Goal: Task Accomplishment & Management: Manage account settings

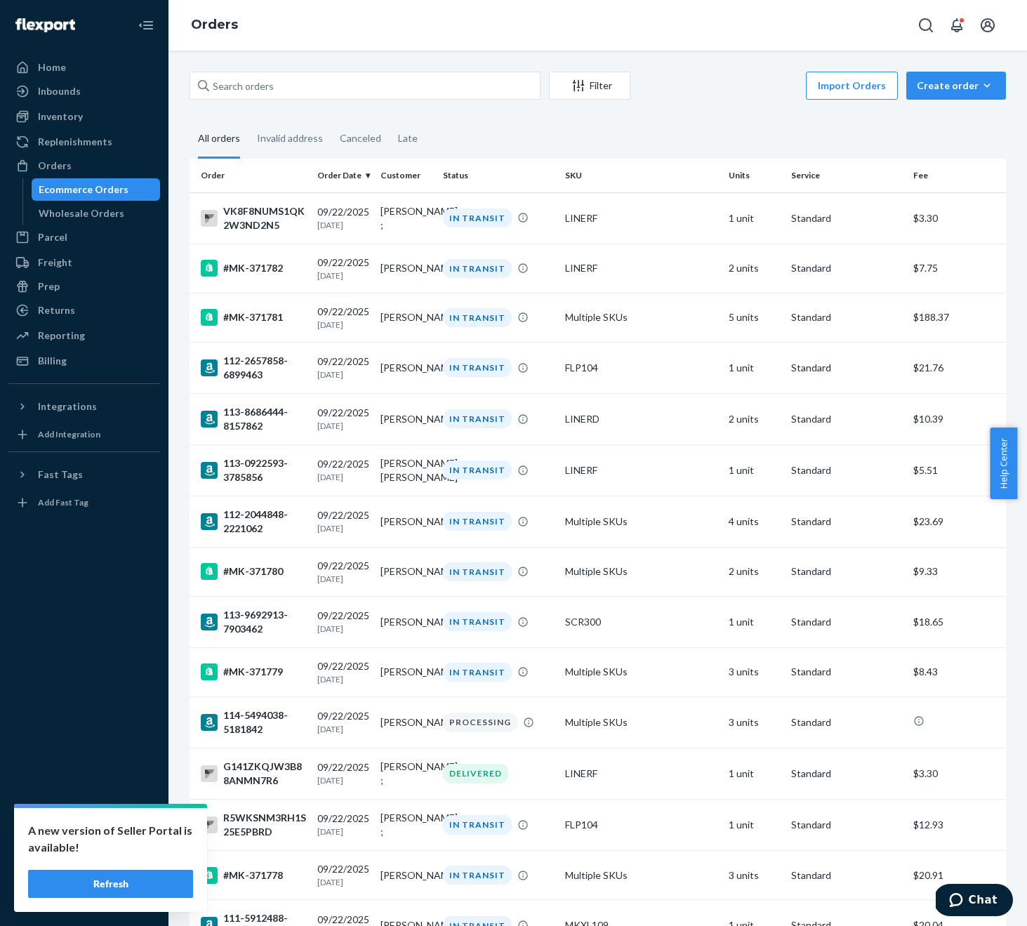
scroll to position [4288, 0]
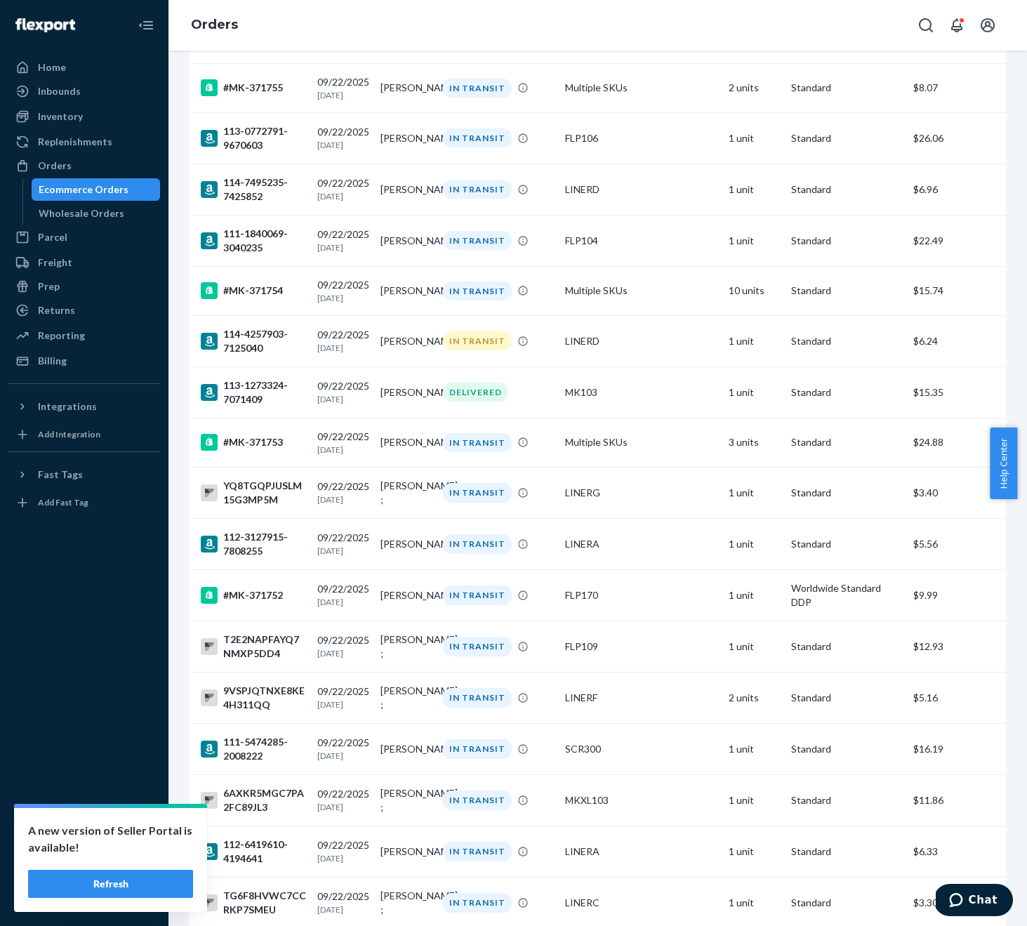
click at [119, 887] on button "Refresh" at bounding box center [110, 884] width 165 height 28
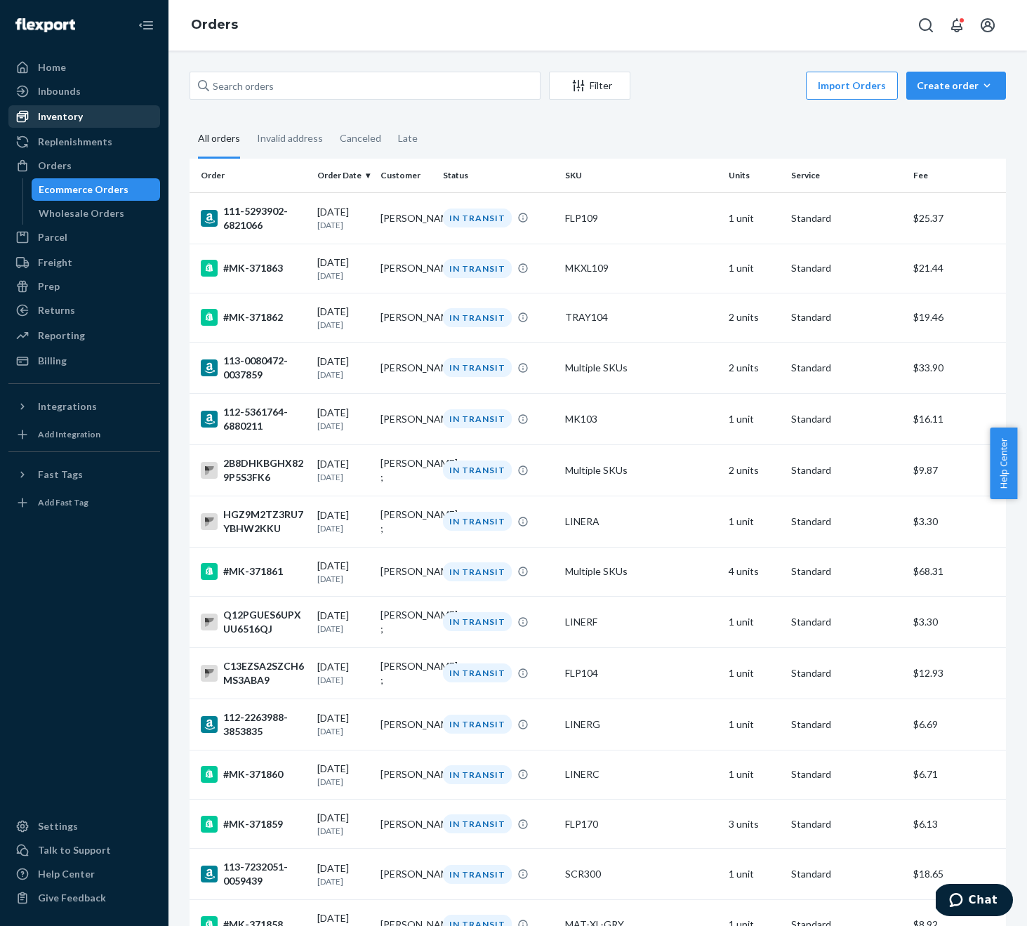
click at [90, 113] on div "Inventory" at bounding box center [84, 117] width 149 height 20
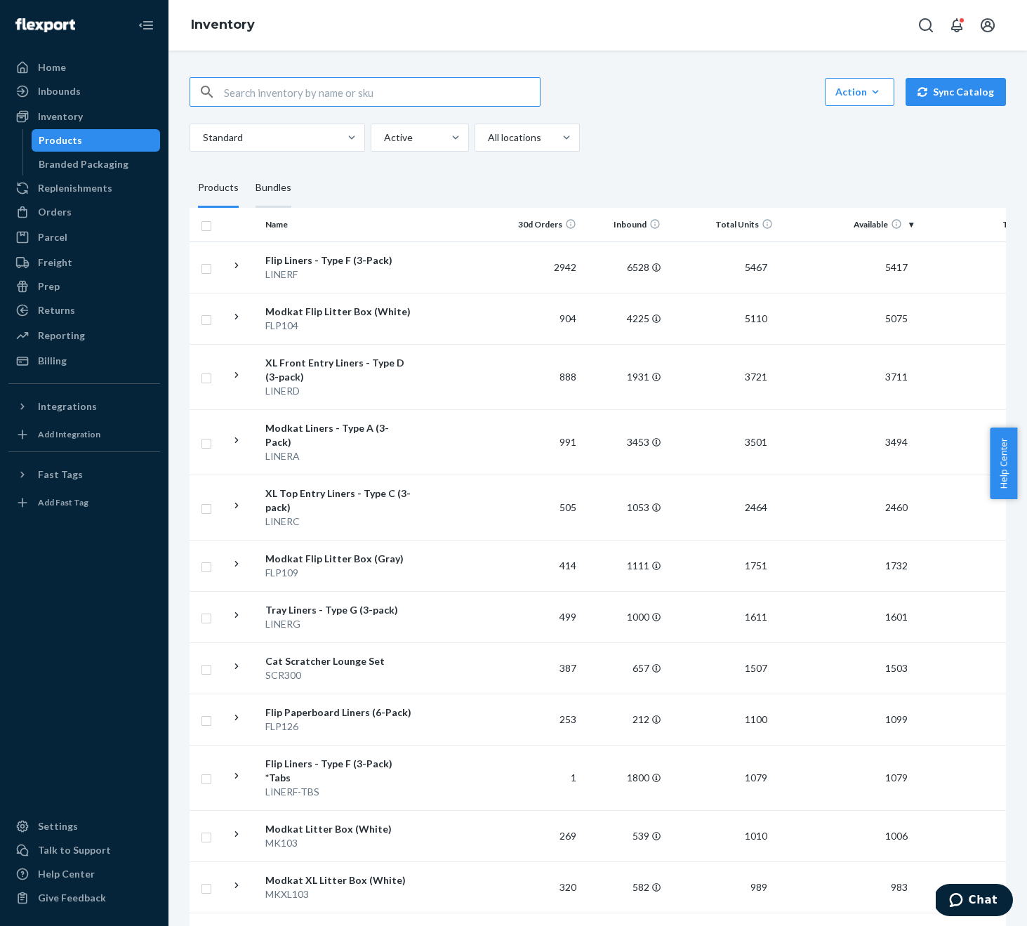
click at [287, 198] on div "Bundles" at bounding box center [274, 188] width 36 height 39
click at [247, 169] on input "Bundles" at bounding box center [247, 169] width 0 height 0
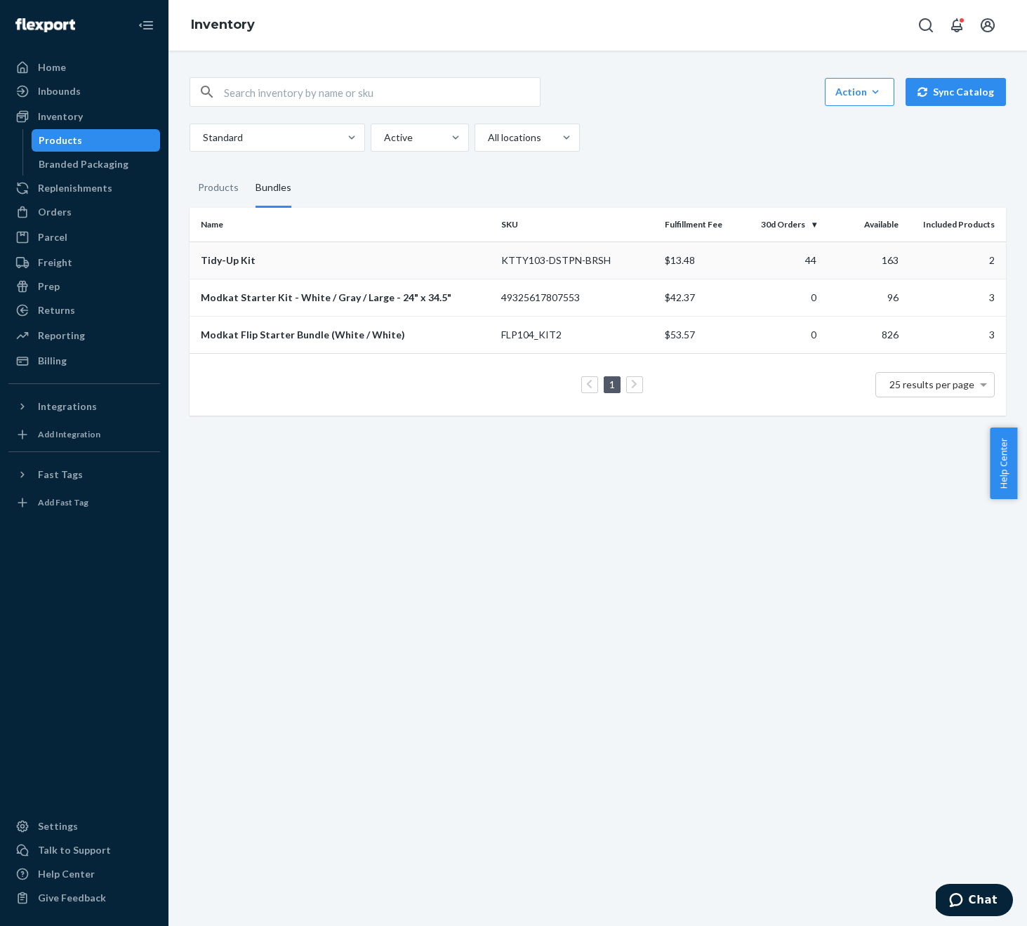
click at [562, 258] on td "KTTY103-DSTPN-BRSH" at bounding box center [578, 260] width 164 height 37
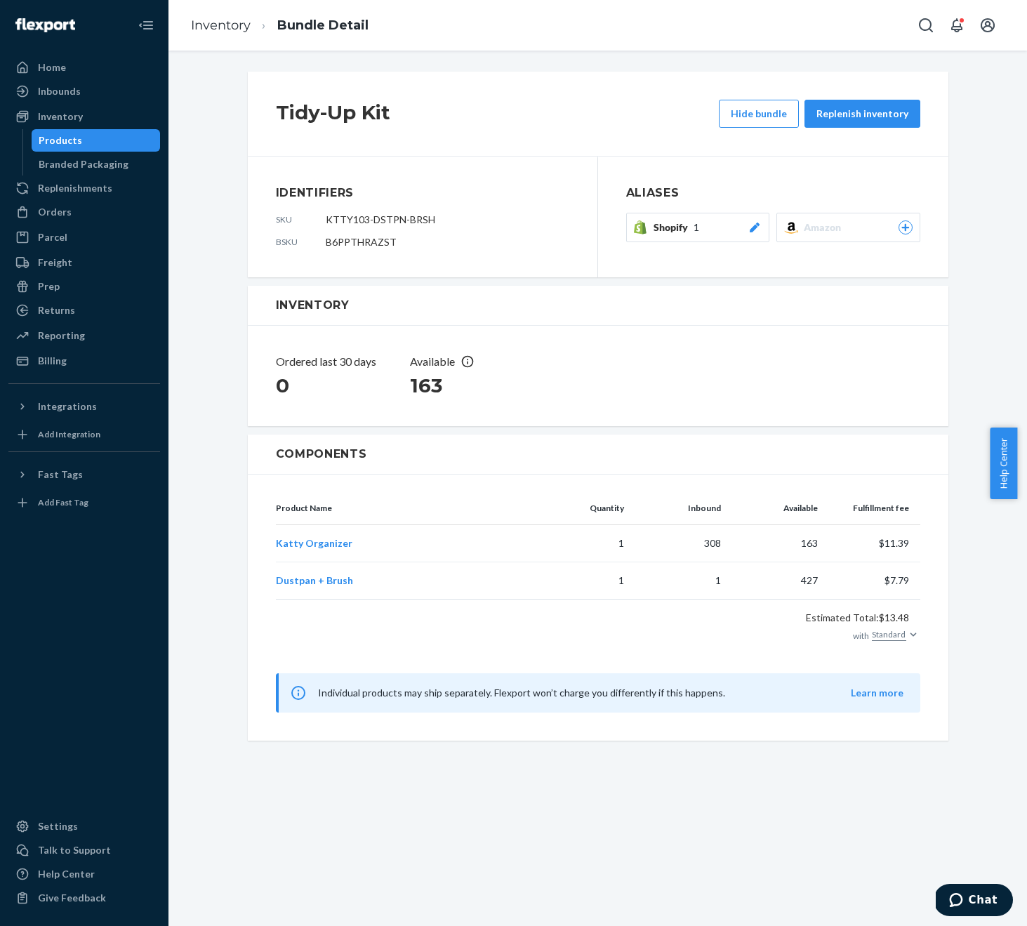
click at [720, 225] on div "Shopify 1" at bounding box center [708, 227] width 109 height 14
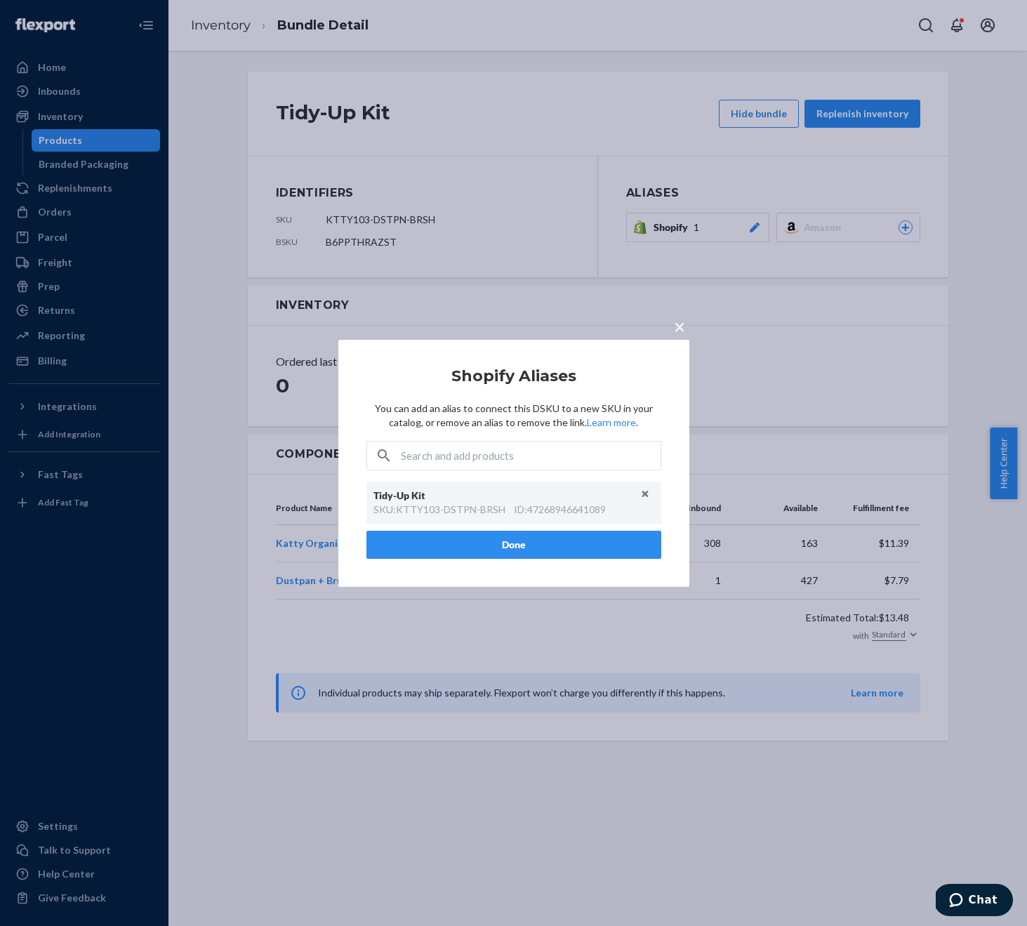
click at [447, 500] on div "Tidy-Up Kit" at bounding box center [507, 496] width 267 height 14
click at [415, 503] on div "SKU : KTTY103-DSTPN-BRSH" at bounding box center [440, 510] width 132 height 14
click at [407, 509] on div "SKU : KTTY103-DSTPN-BRSH" at bounding box center [440, 510] width 132 height 14
click at [474, 507] on div "SKU : KTTY103-DSTPN-BRSH" at bounding box center [440, 510] width 132 height 14
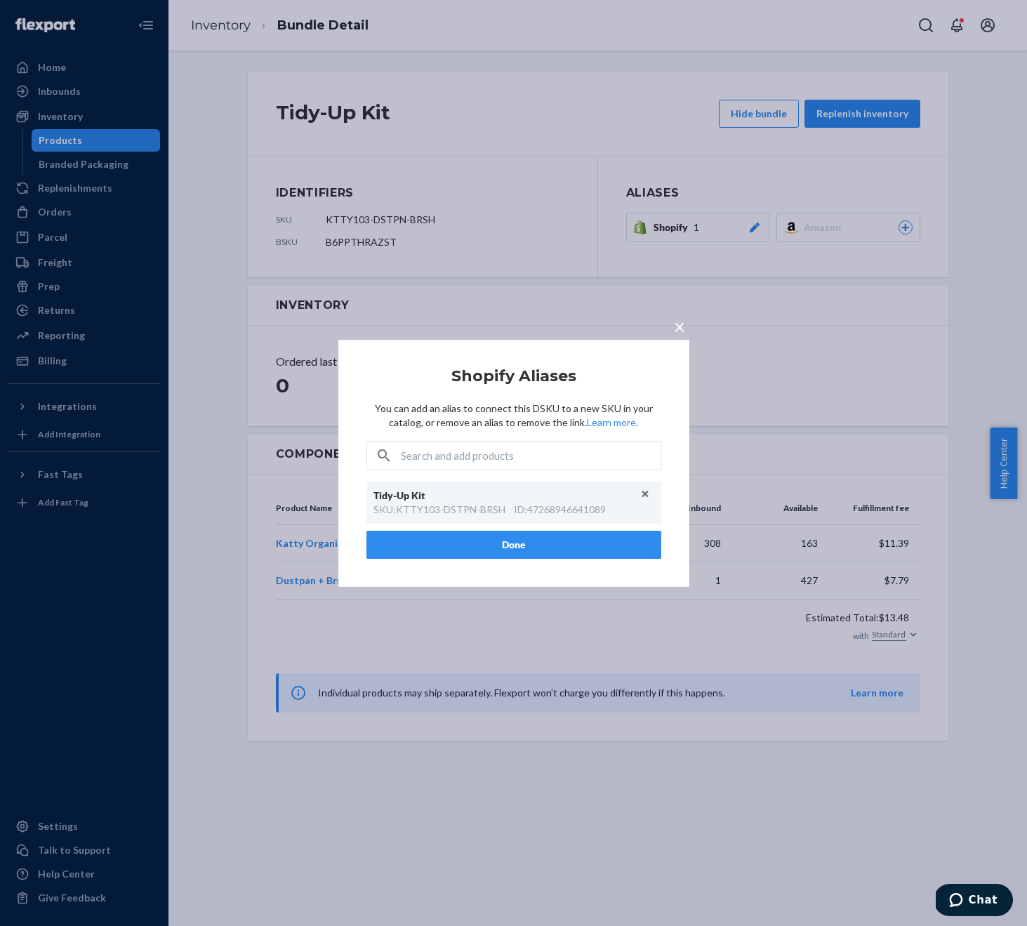
click at [429, 464] on input "text" at bounding box center [531, 456] width 260 height 28
paste input "KTTY103-DSTPN-BRSH"
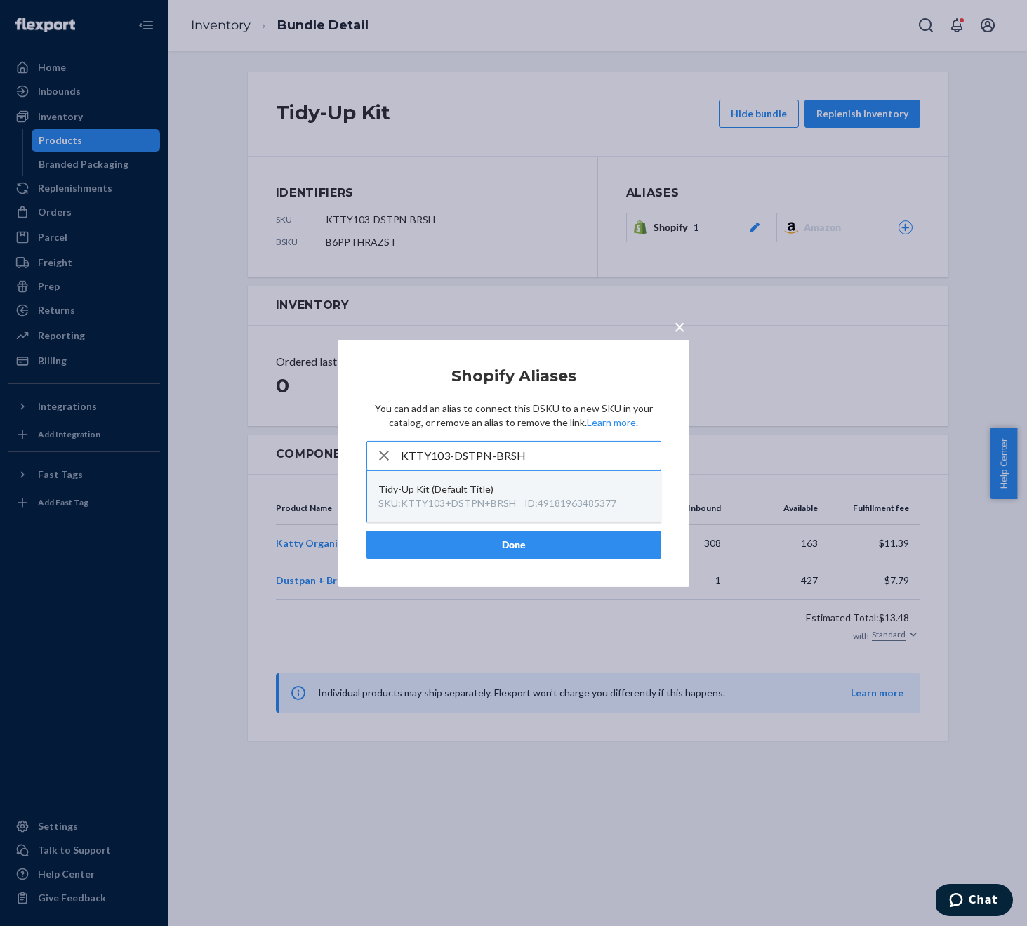
type input "KTTY103-DSTPN-BRSH"
click at [428, 490] on div "Tidy-Up Kit (Default Title)" at bounding box center [513, 489] width 271 height 14
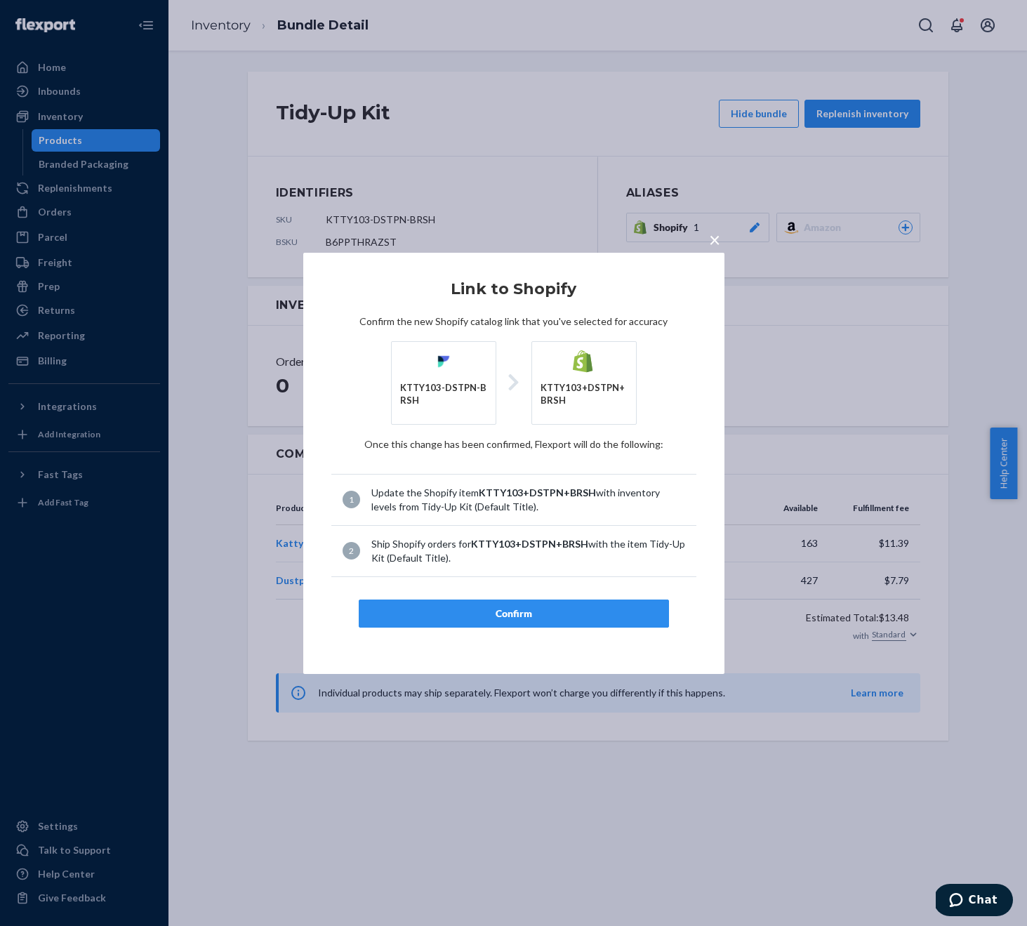
click at [513, 615] on div "Confirm" at bounding box center [514, 614] width 286 height 14
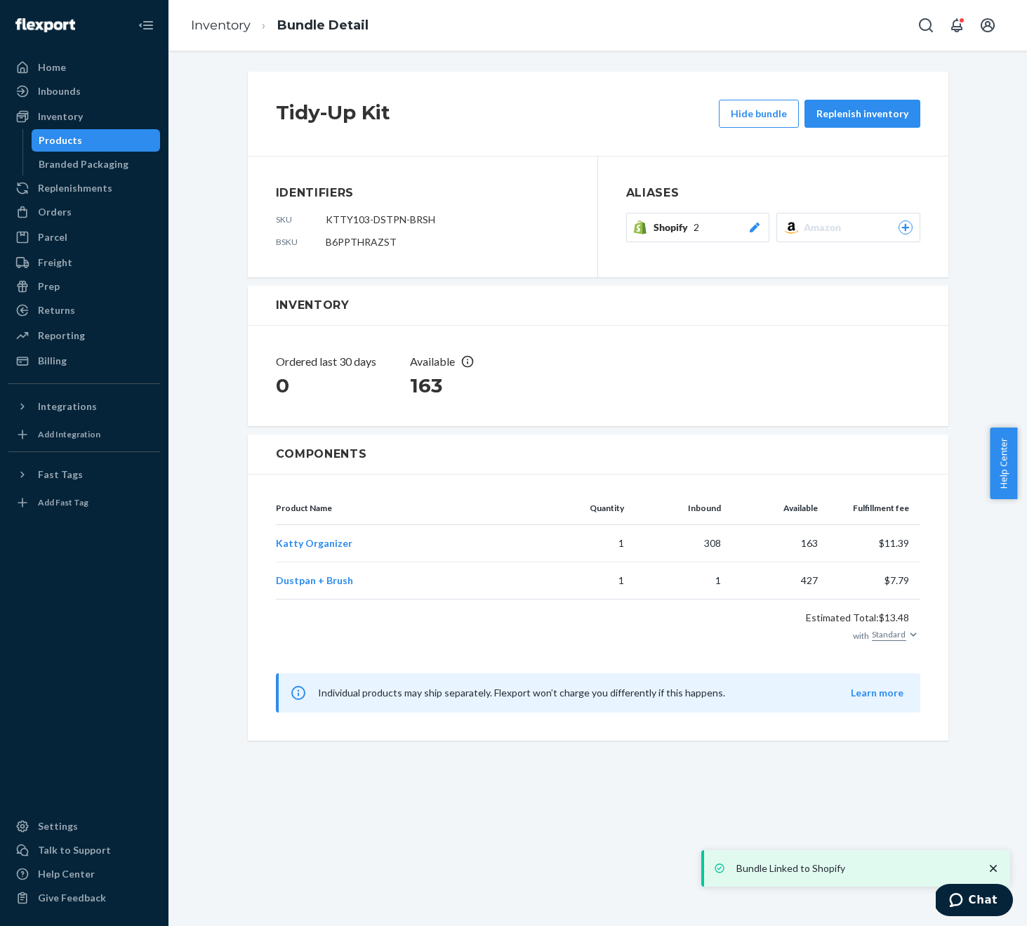
click at [690, 441] on div "Components" at bounding box center [598, 455] width 701 height 40
click at [978, 641] on div "Tidy-Up Kit Hide bundle Replenish inventory Identifiers sku KTTY103-DSTPN-BRSH …" at bounding box center [598, 406] width 838 height 678
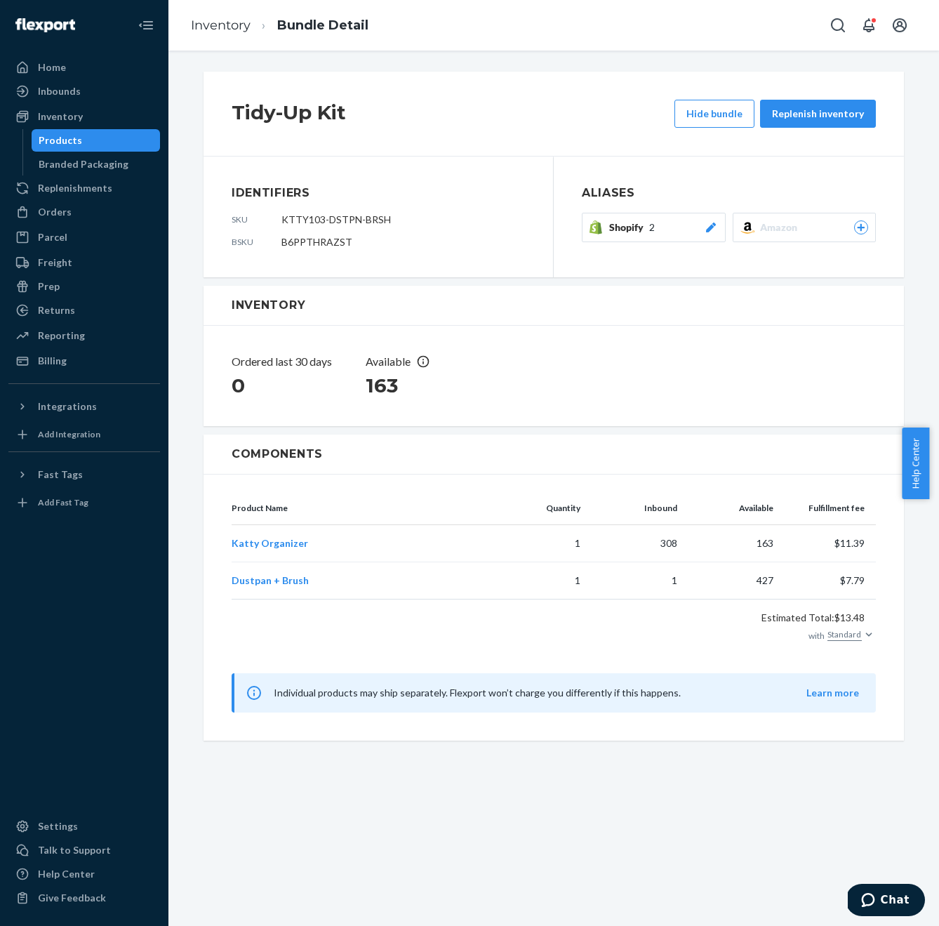
click at [708, 227] on icon at bounding box center [711, 228] width 10 height 10
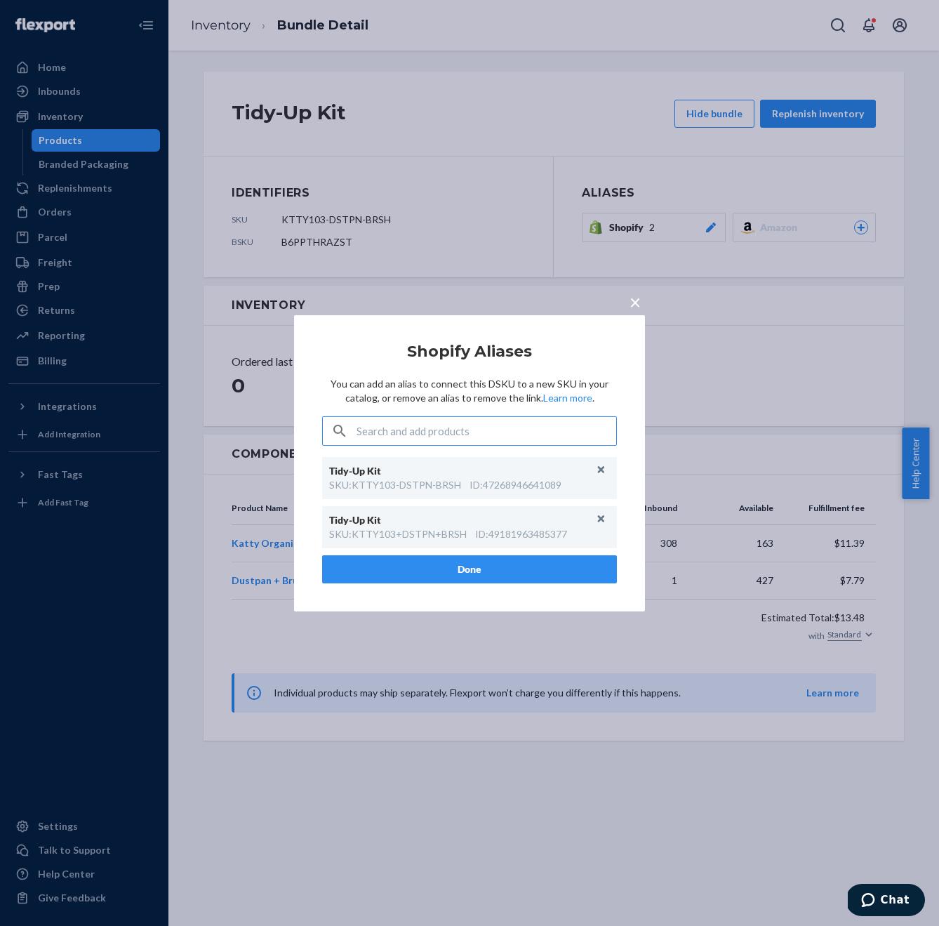
click at [445, 437] on input "text" at bounding box center [487, 431] width 260 height 28
click at [475, 258] on div "× Shopify Aliases You can add an alias to connect this DSKU to a new SKU in you…" at bounding box center [469, 463] width 939 height 926
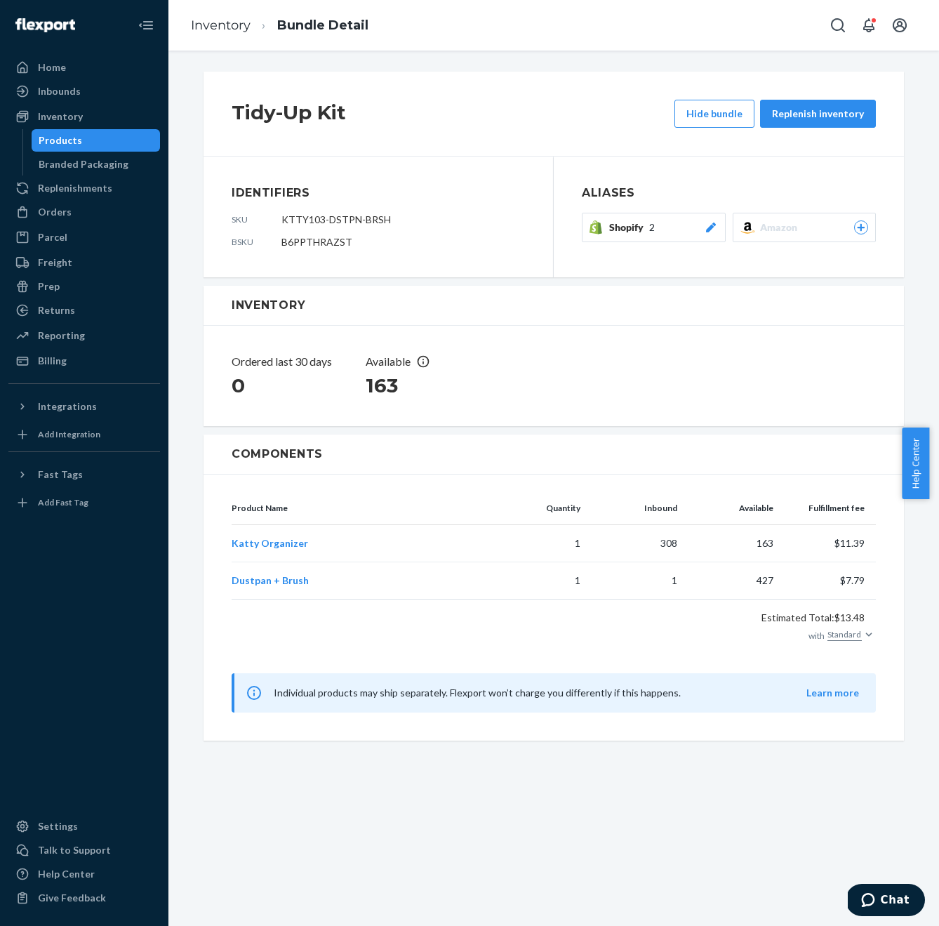
click at [566, 90] on div "Tidy-Up Kit Hide bundle Replenish inventory" at bounding box center [554, 114] width 701 height 85
click at [656, 222] on div "Shopify 2" at bounding box center [663, 227] width 109 height 14
